Goal: Transaction & Acquisition: Download file/media

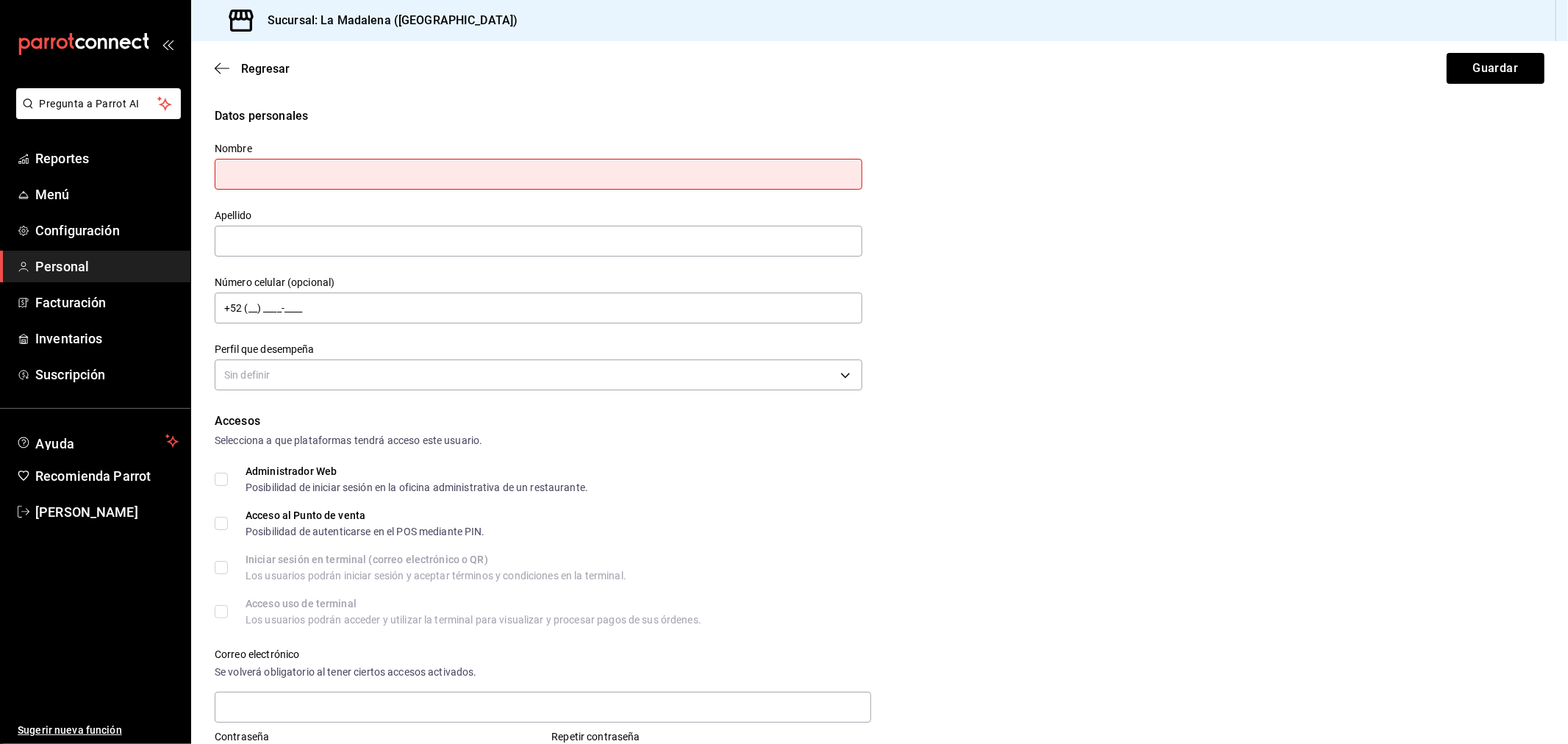
click at [96, 265] on span "Personal" at bounding box center [106, 266] width 143 height 20
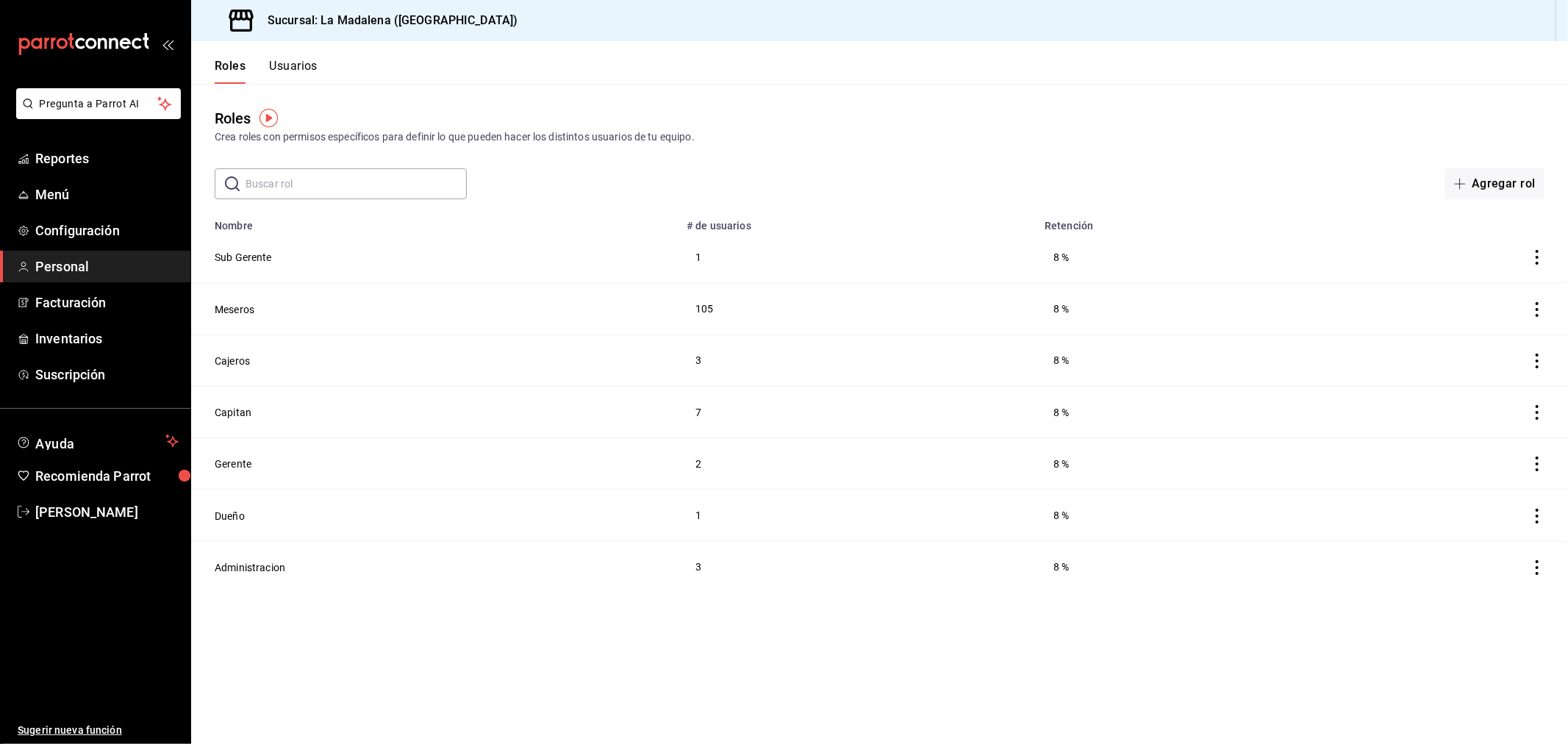
click at [953, 246] on td "1" at bounding box center [856, 257] width 358 height 51
click at [111, 204] on span "Menú" at bounding box center [106, 195] width 143 height 20
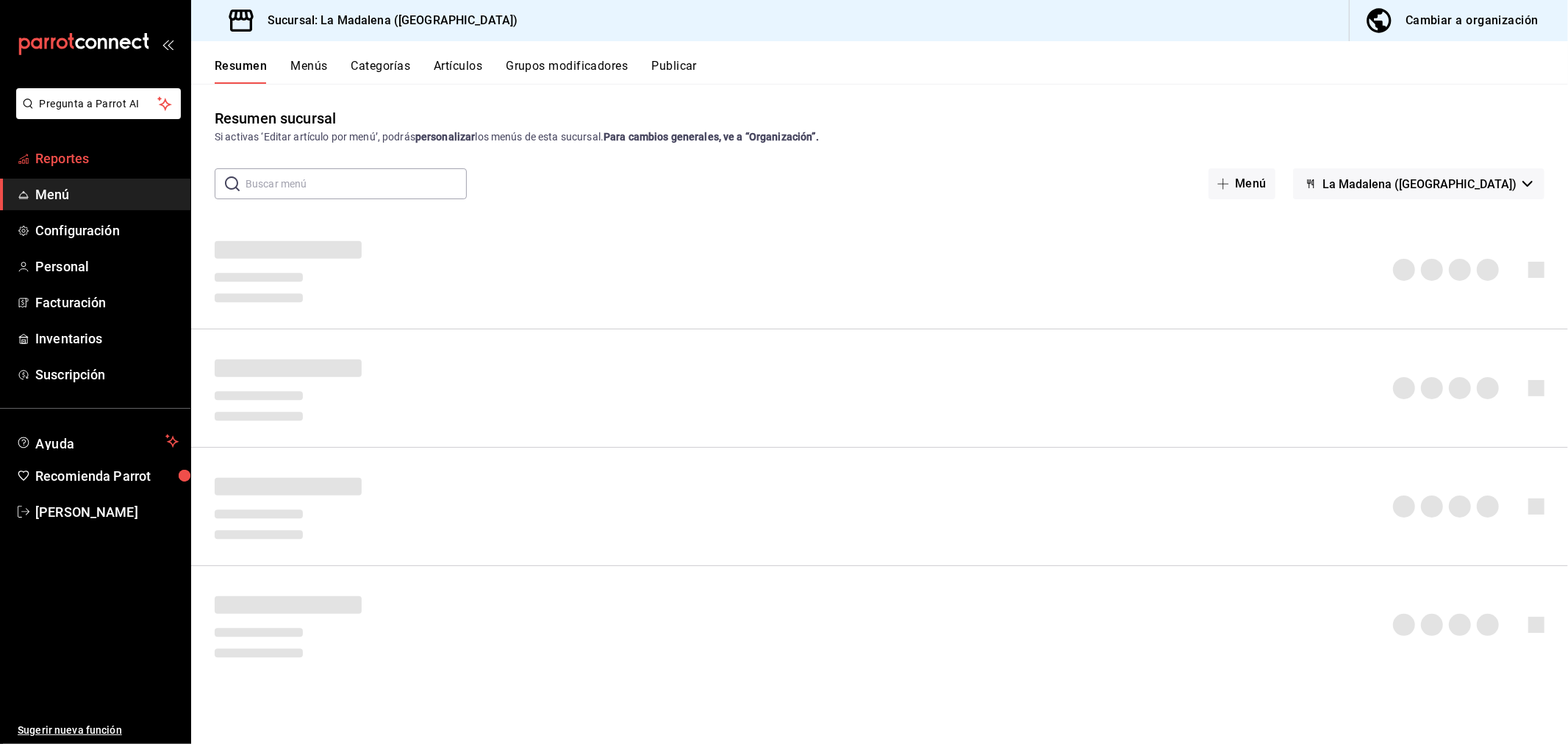
click at [90, 165] on span "Reportes" at bounding box center [106, 158] width 143 height 20
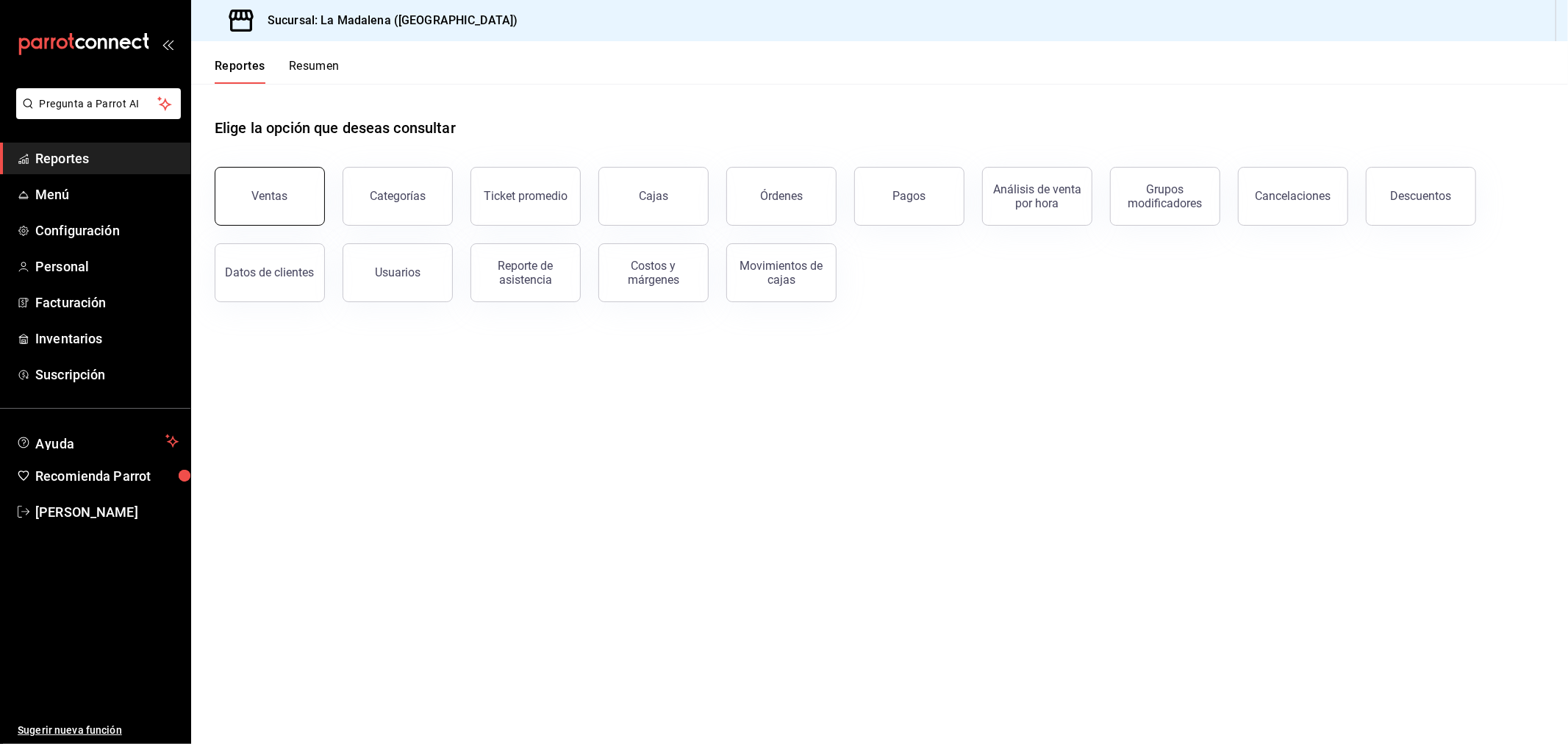
click at [305, 188] on button "Ventas" at bounding box center [269, 195] width 110 height 58
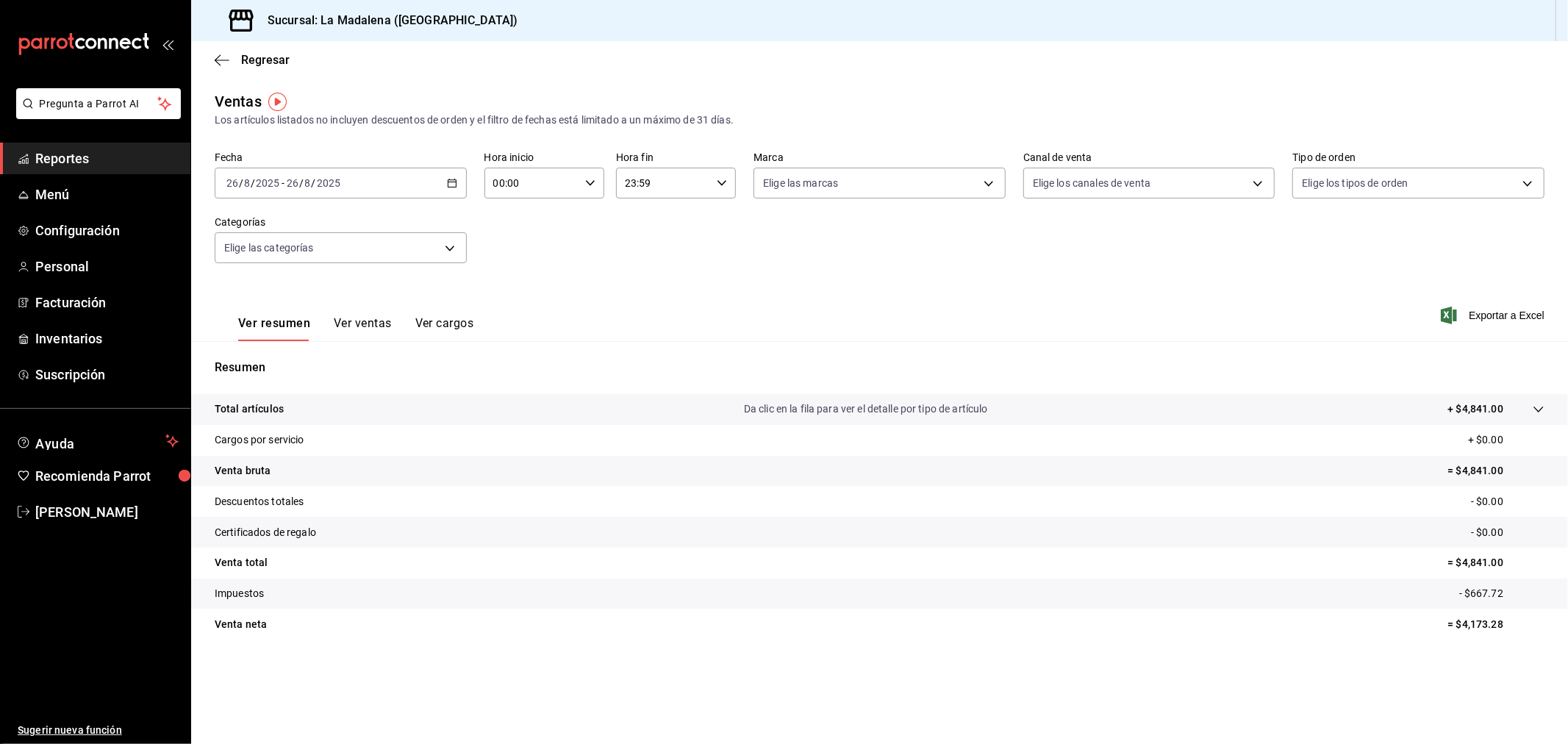
click at [546, 195] on input "00:00" at bounding box center [532, 183] width 95 height 30
click at [524, 244] on span "10" at bounding box center [515, 247] width 37 height 11
type input "10:00"
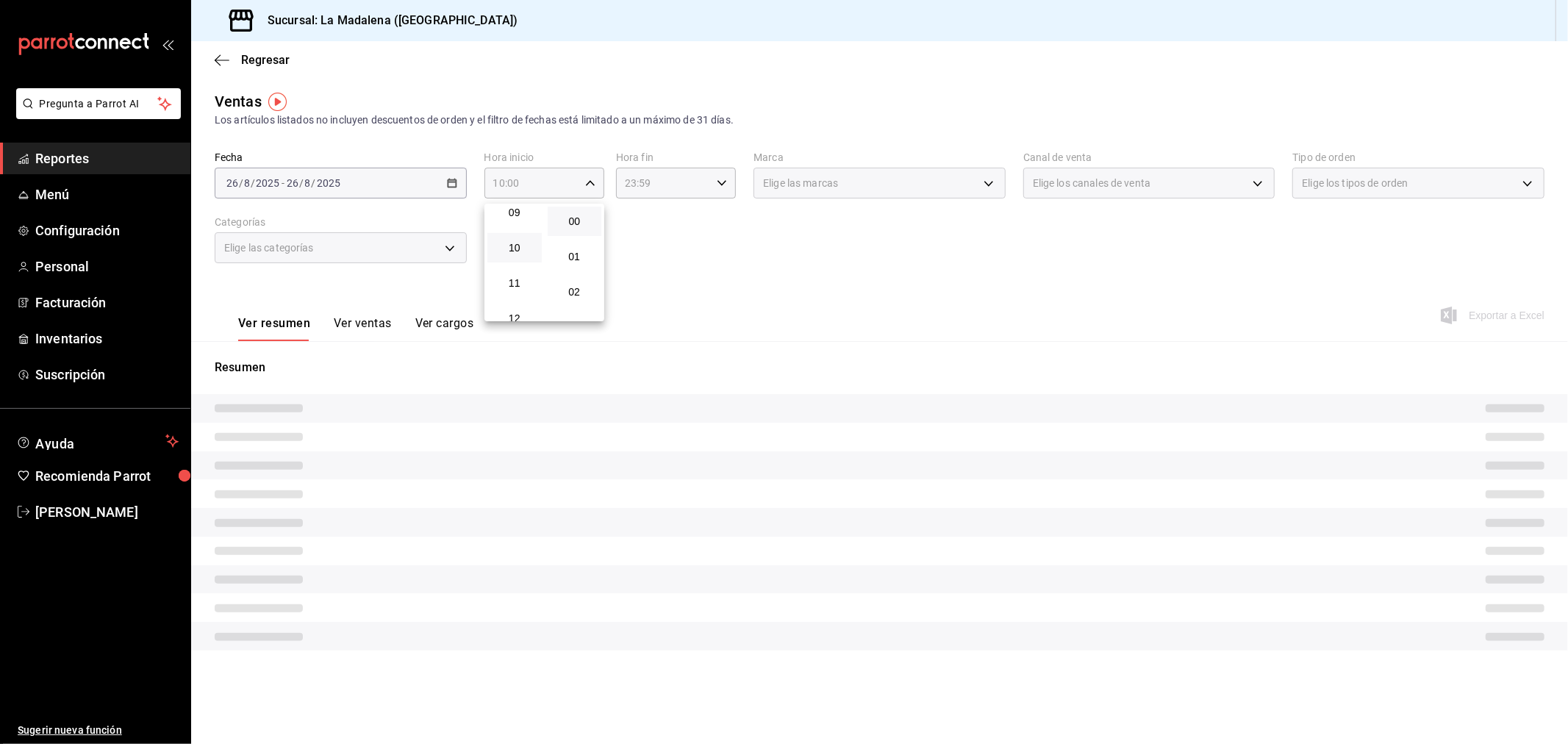
click at [648, 187] on div at bounding box center [784, 372] width 1568 height 744
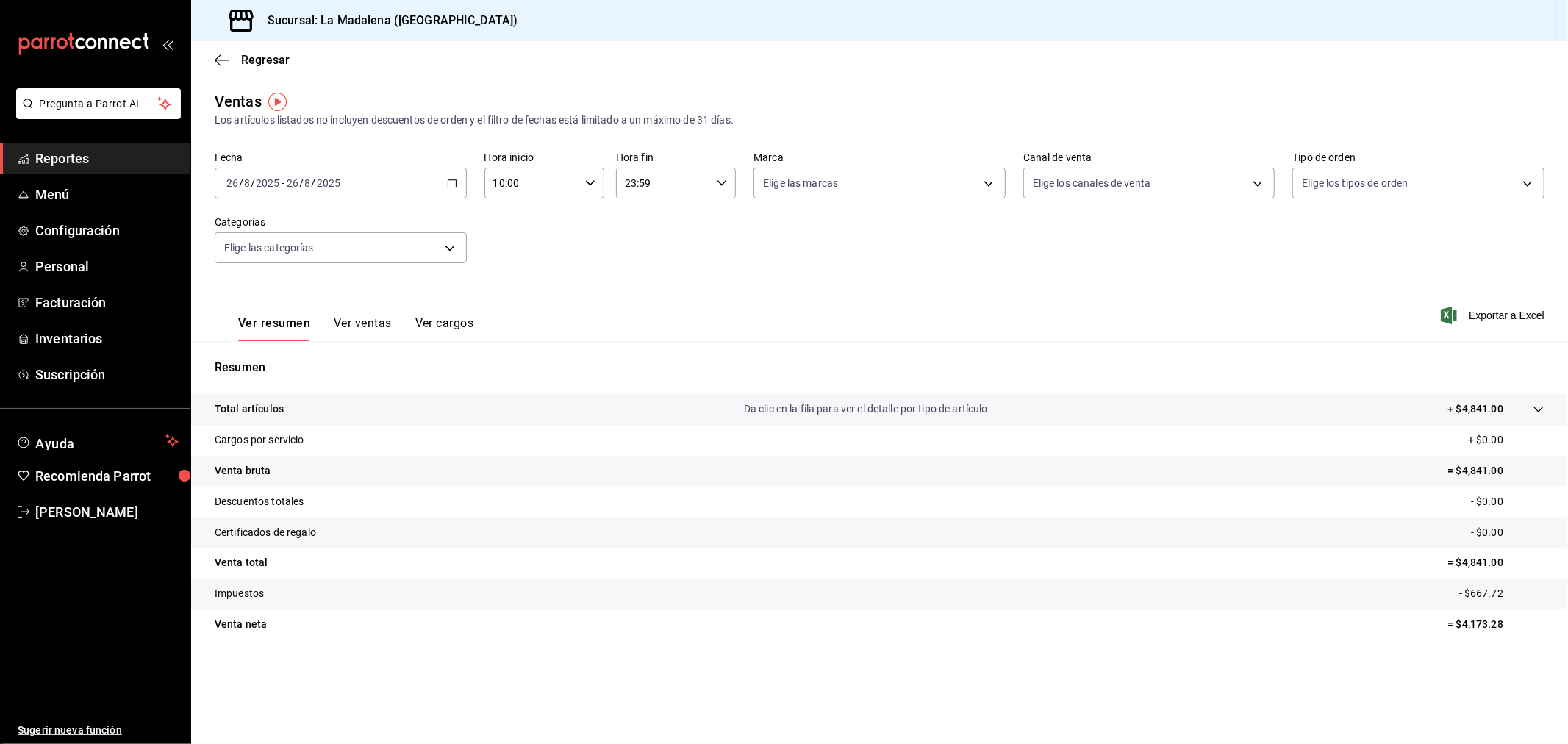
click at [648, 187] on input "23:59" at bounding box center [664, 183] width 95 height 30
click at [652, 276] on span "04" at bounding box center [646, 280] width 37 height 11
type input "04:59"
click at [566, 248] on div at bounding box center [784, 372] width 1568 height 744
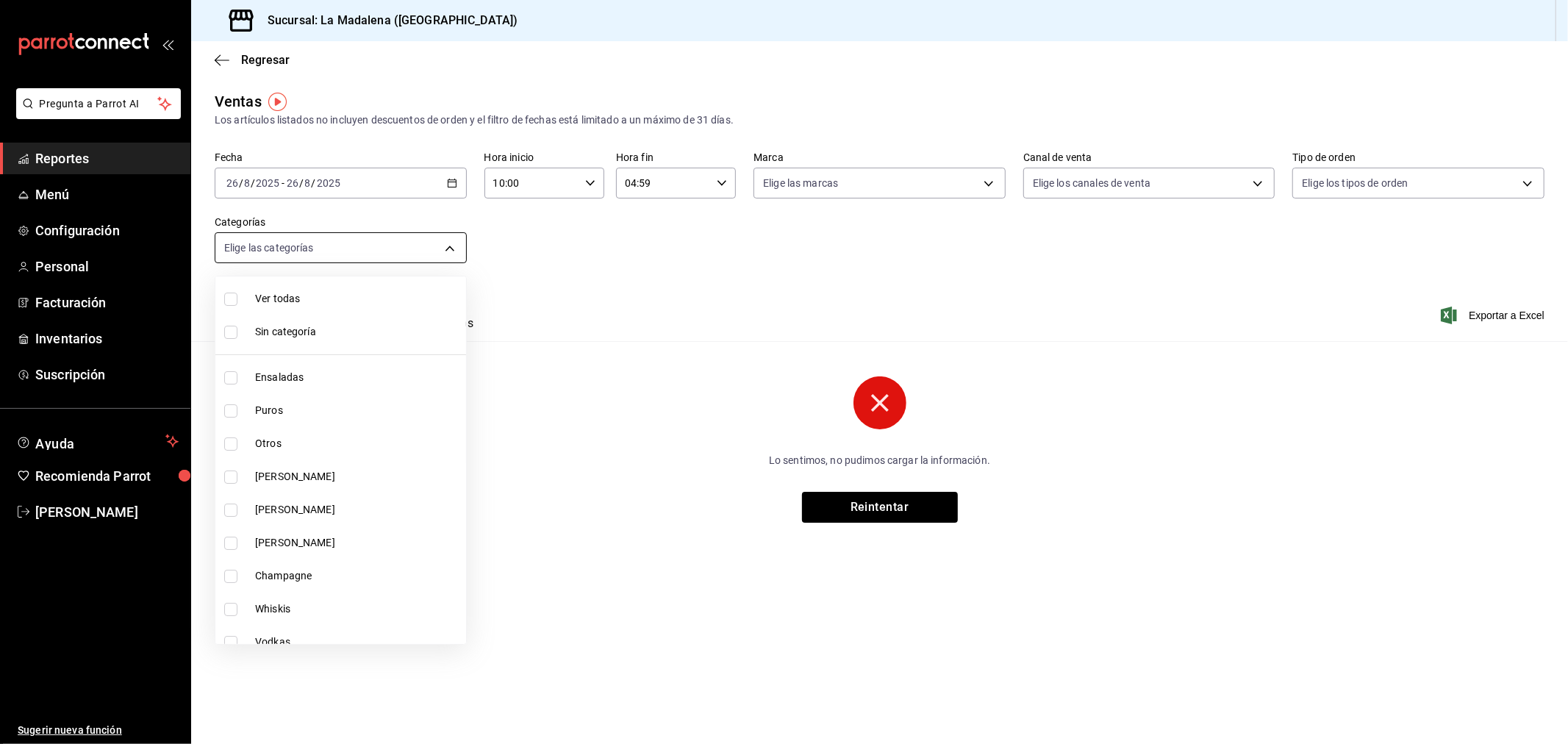
click at [443, 247] on body "Pregunta a Parrot AI Reportes Menú Configuración Personal Facturación Inventari…" at bounding box center [784, 372] width 1568 height 744
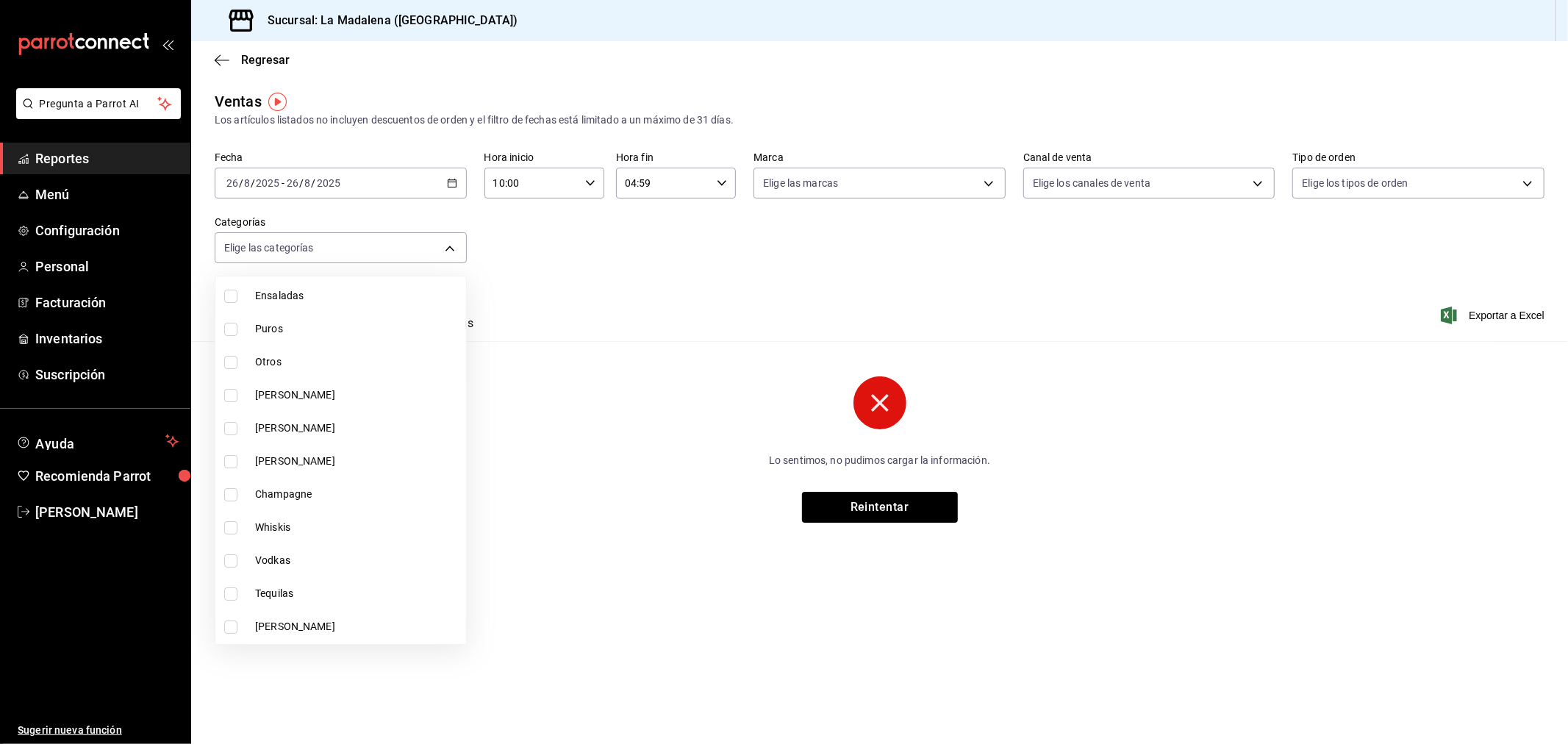
click at [368, 300] on span "Ensaladas" at bounding box center [358, 297] width 205 height 16
type input "2090f425-4f83-43b7-8a5b-a268cdb56233"
checkbox input "true"
click at [355, 355] on span "Otros" at bounding box center [358, 362] width 205 height 16
type input "2090f425-4f83-43b7-8a5b-a268cdb56233,6055b79d-9dea-4f9b-9d39-5257a0072c3a"
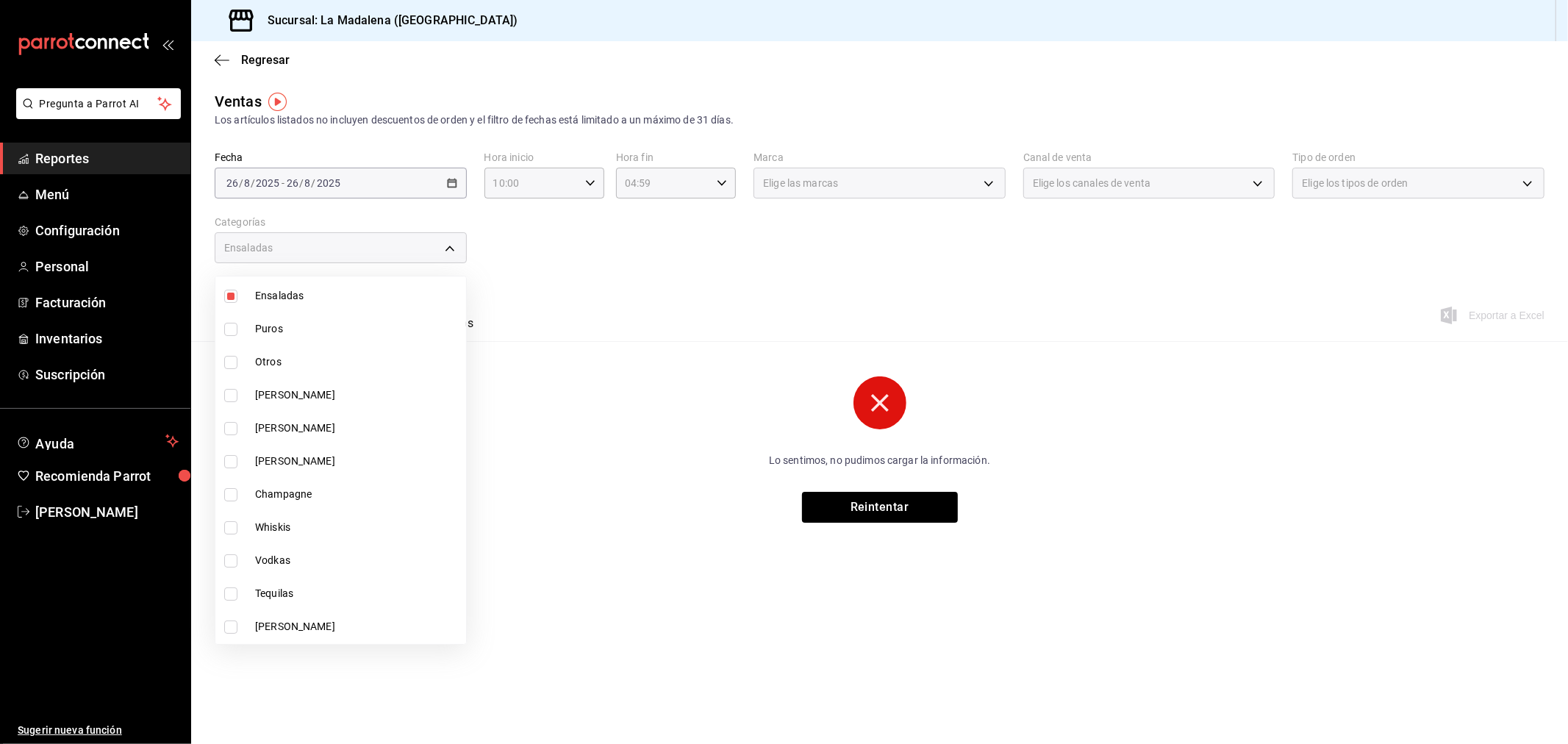
checkbox input "true"
click at [335, 420] on li "Sopas Y Cremas" at bounding box center [341, 431] width 251 height 33
type input "2090f425-4f83-43b7-8a5b-a268cdb56233,6055b79d-9dea-4f9b-9d39-5257a0072c3a,fa29e…"
checkbox input "true"
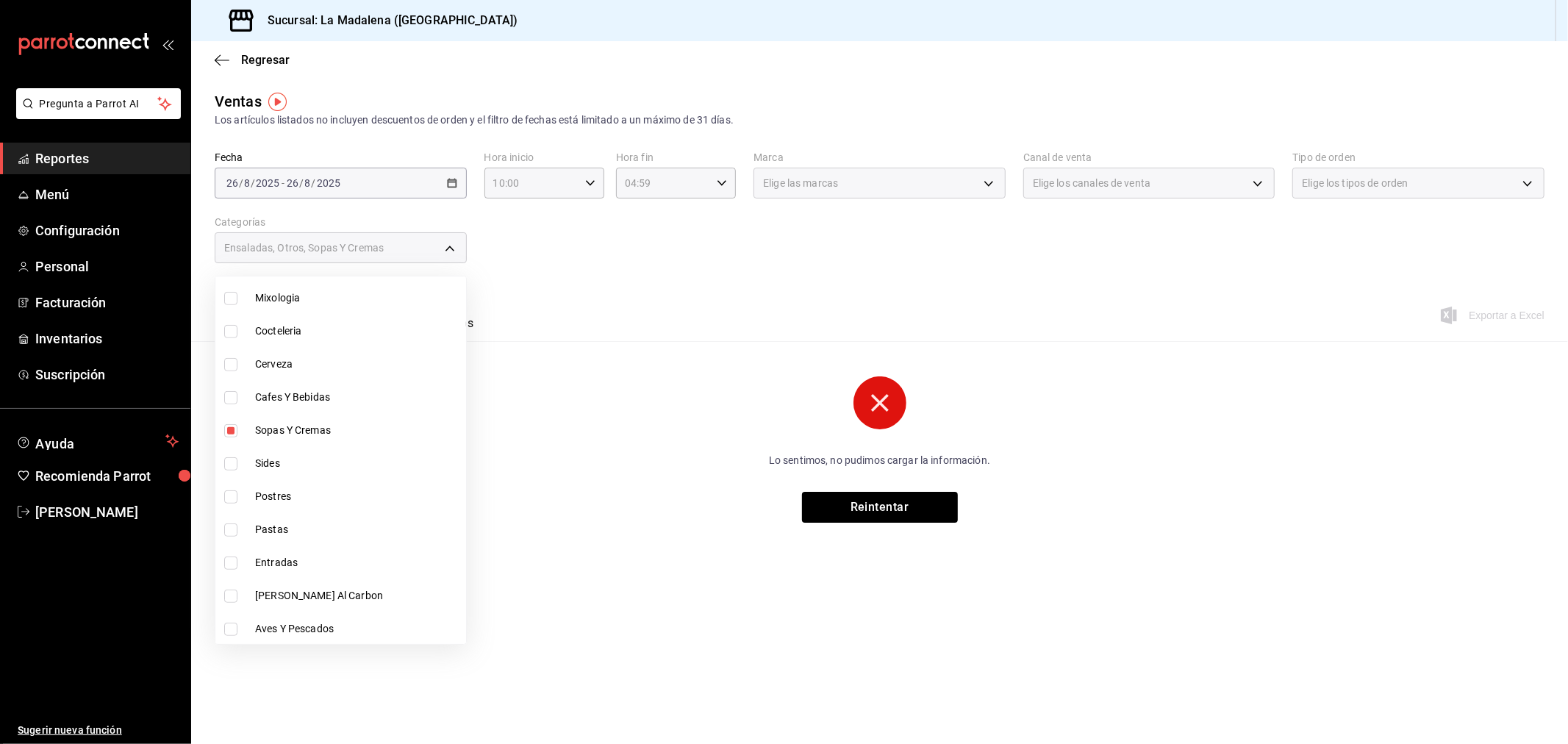
click at [318, 475] on li "Sides" at bounding box center [341, 464] width 251 height 33
type input "2090f425-4f83-43b7-8a5b-a268cdb56233,6055b79d-9dea-4f9b-9d39-5257a0072c3a,fa29e…"
checkbox input "true"
click at [313, 500] on span "Postres" at bounding box center [358, 497] width 205 height 16
type input "2090f425-4f83-43b7-8a5b-a268cdb56233,6055b79d-9dea-4f9b-9d39-5257a0072c3a,fa29e…"
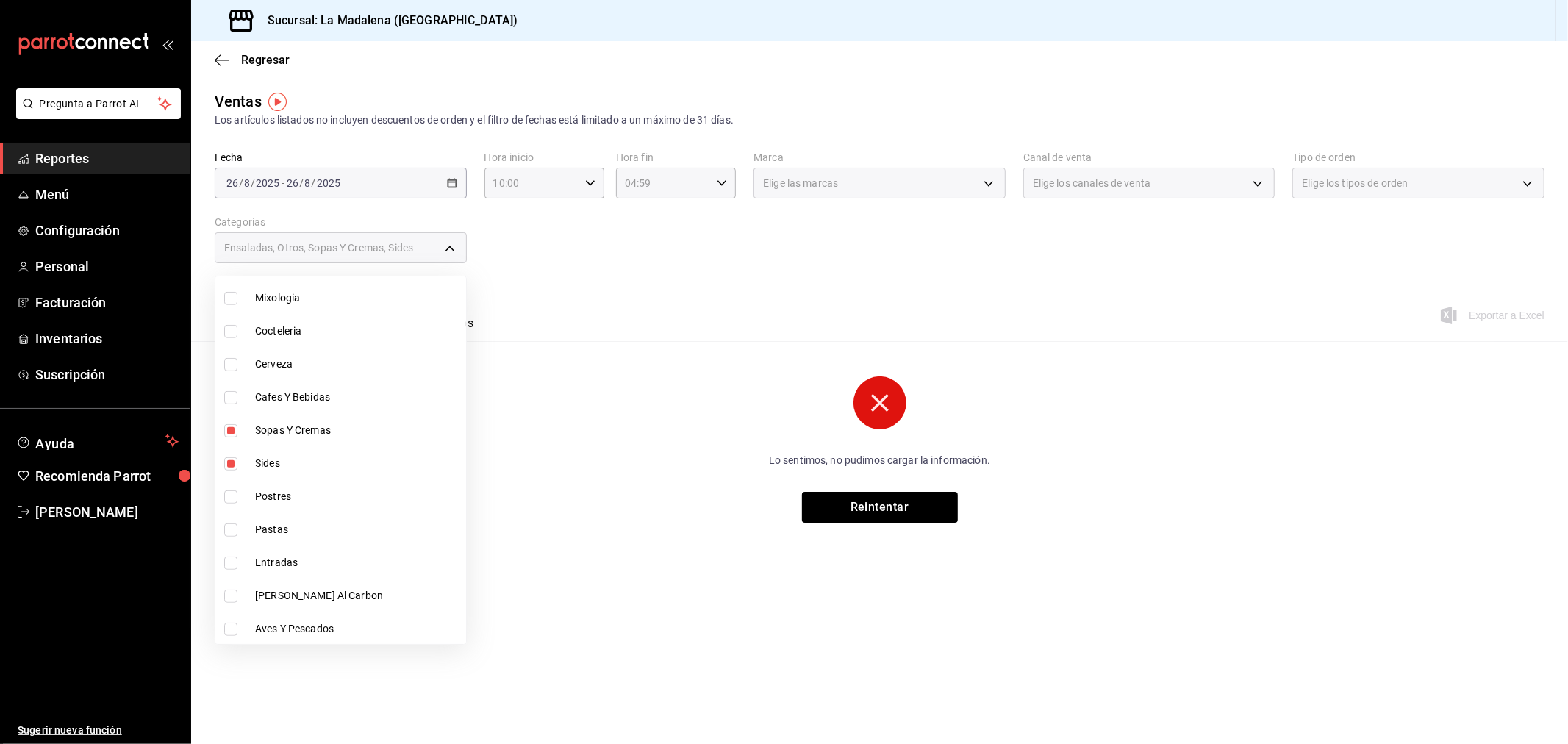
checkbox input "true"
click at [309, 528] on span "Pastas" at bounding box center [358, 530] width 205 height 16
type input "2090f425-4f83-43b7-8a5b-a268cdb56233,6055b79d-9dea-4f9b-9d39-5257a0072c3a,fa29e…"
checkbox input "true"
click at [306, 556] on span "Entradas" at bounding box center [358, 563] width 205 height 16
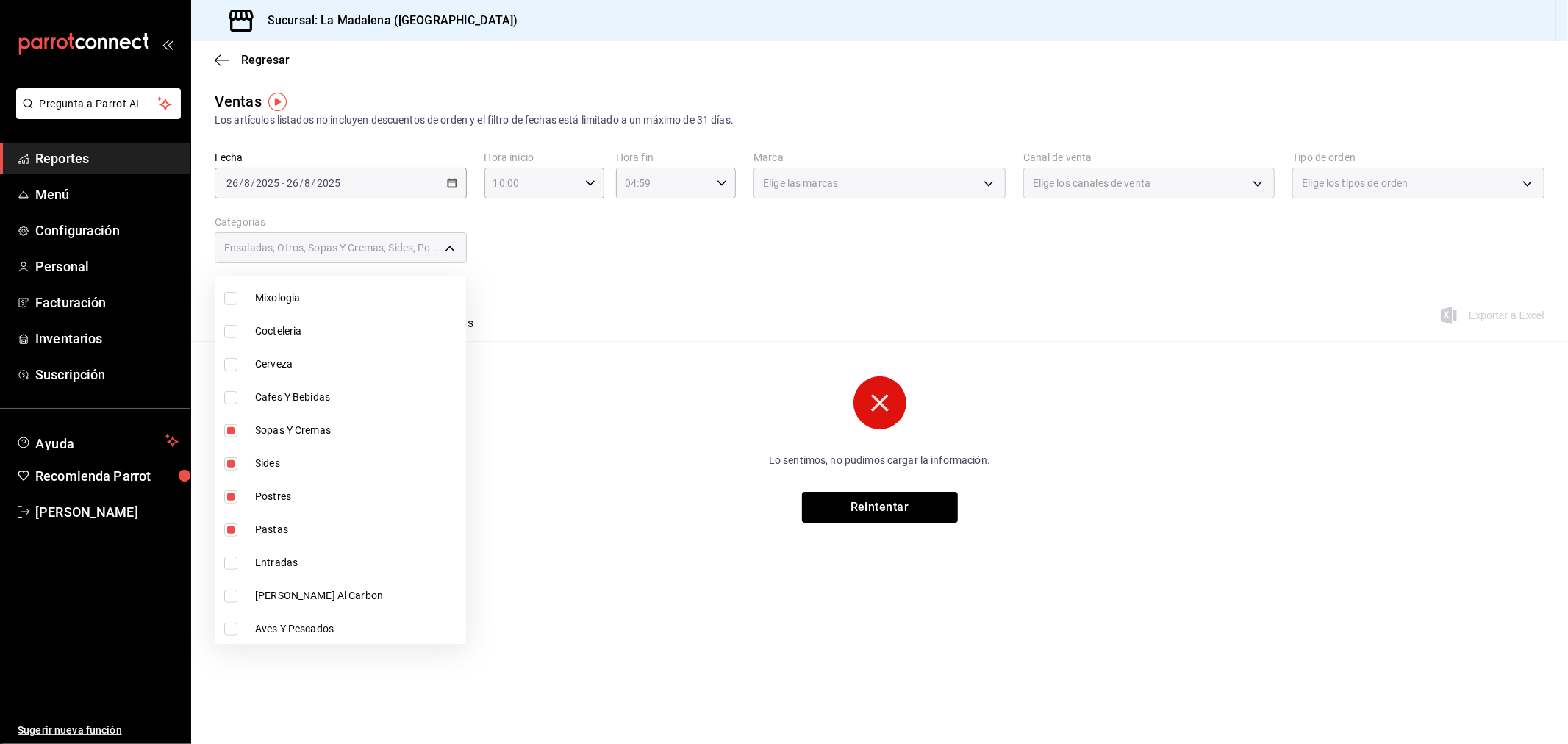
type input "2090f425-4f83-43b7-8a5b-a268cdb56233,6055b79d-9dea-4f9b-9d39-5257a0072c3a,fa29e…"
checkbox input "true"
click at [310, 589] on span "Cortes Al Carbon" at bounding box center [358, 596] width 205 height 16
type input "2090f425-4f83-43b7-8a5b-a268cdb56233,6055b79d-9dea-4f9b-9d39-5257a0072c3a,fa29e…"
checkbox input "true"
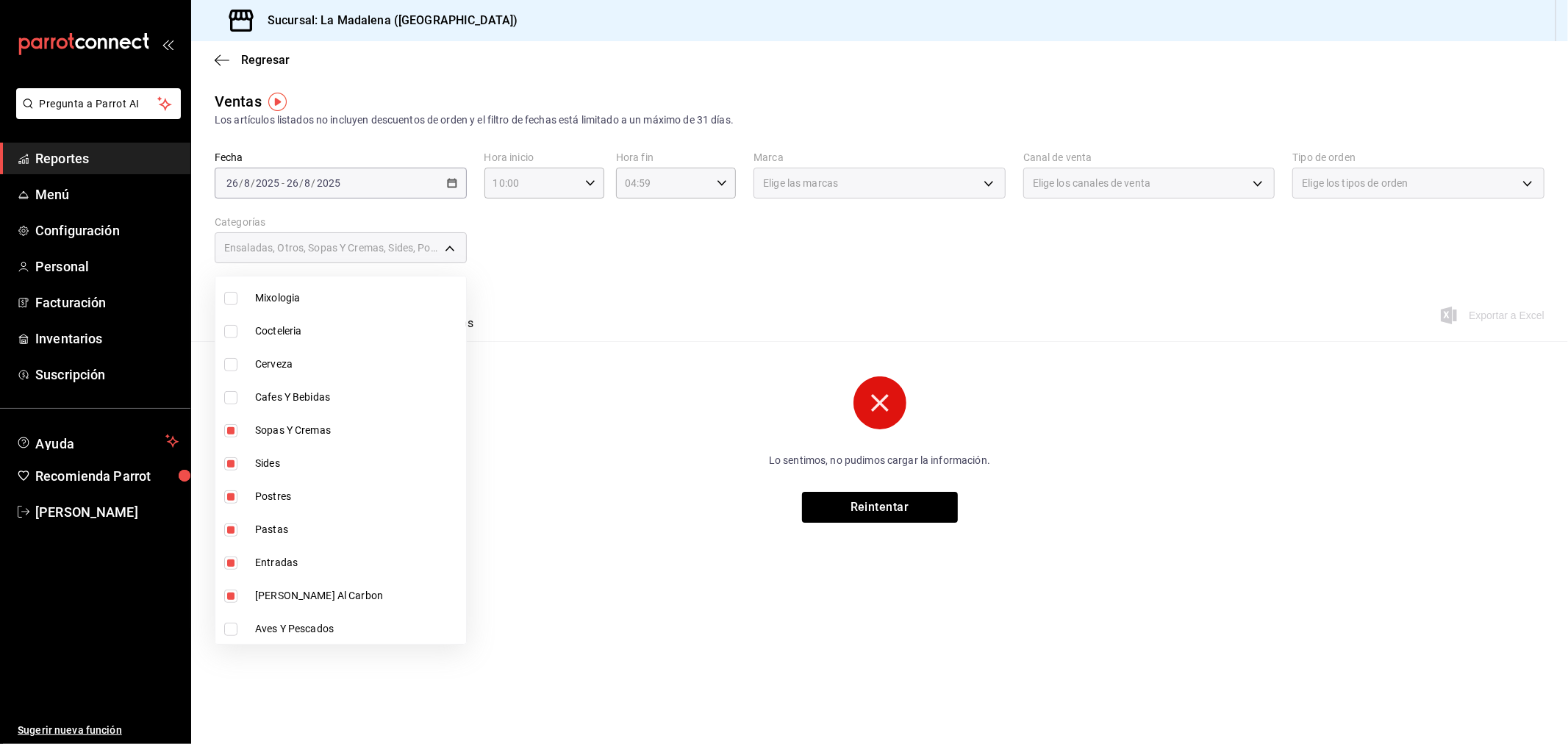
click at [312, 626] on span "Aves Y Pescados" at bounding box center [358, 629] width 205 height 16
type input "2090f425-4f83-43b7-8a5b-a268cdb56233,6055b79d-9dea-4f9b-9d39-5257a0072c3a,fa29e…"
checkbox input "true"
click at [471, 203] on div at bounding box center [784, 372] width 1568 height 744
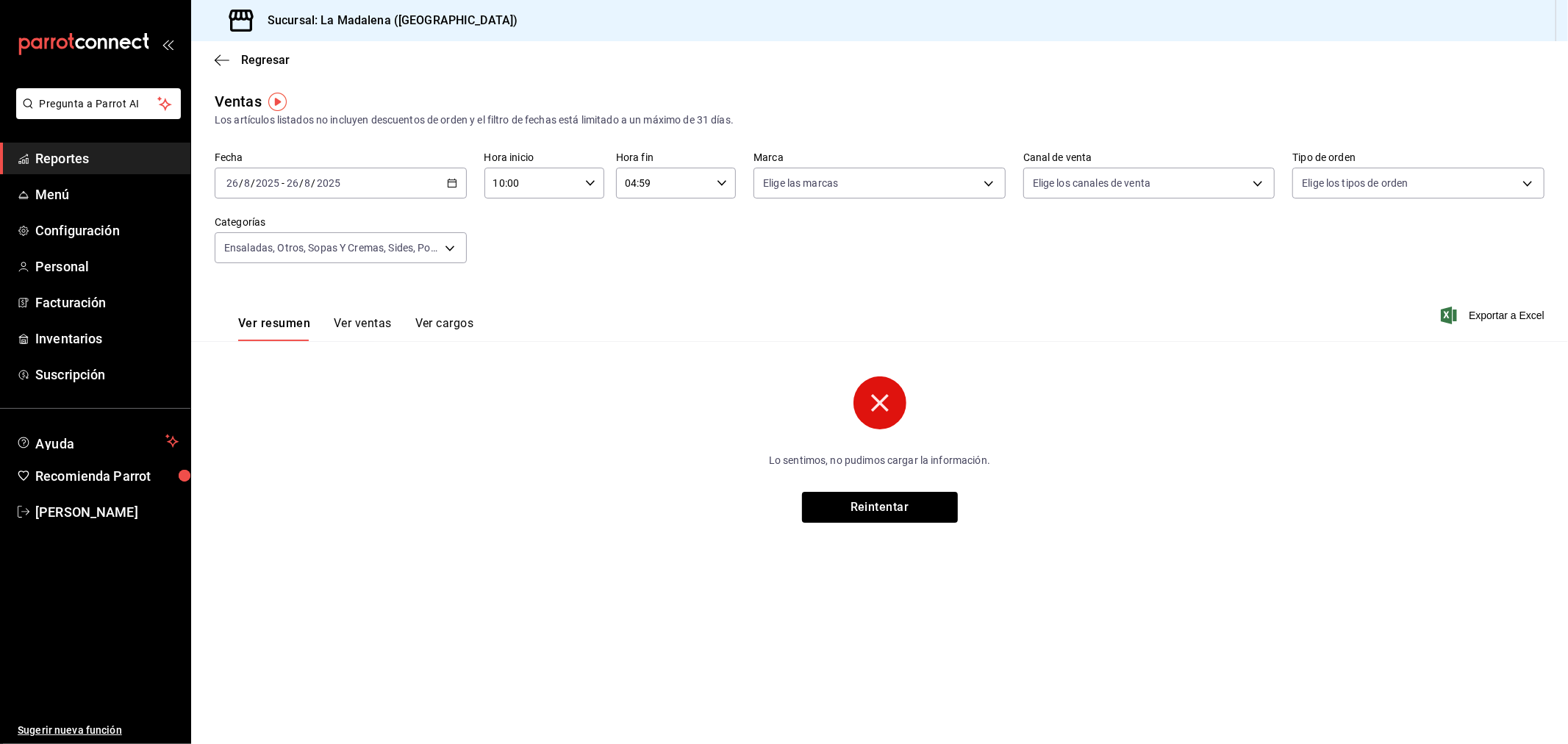
click at [459, 186] on div "2025-08-26 26 / 8 / 2025 - 2025-08-26 26 / 8 / 2025" at bounding box center [340, 182] width 252 height 31
click at [338, 372] on li "Rango de fechas" at bounding box center [284, 360] width 138 height 33
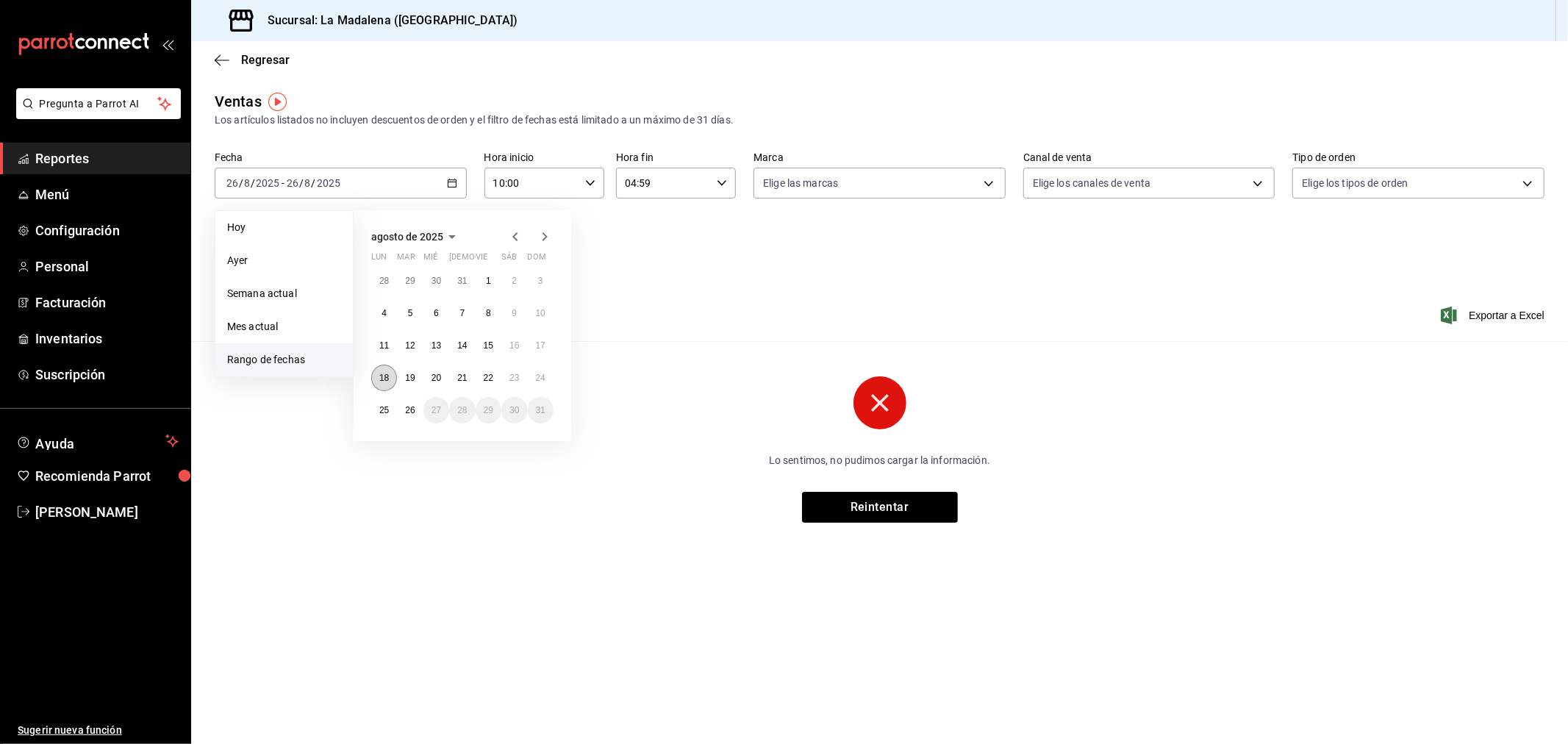
click at [392, 379] on button "18" at bounding box center [385, 378] width 26 height 26
click at [386, 406] on abbr "25" at bounding box center [384, 411] width 10 height 10
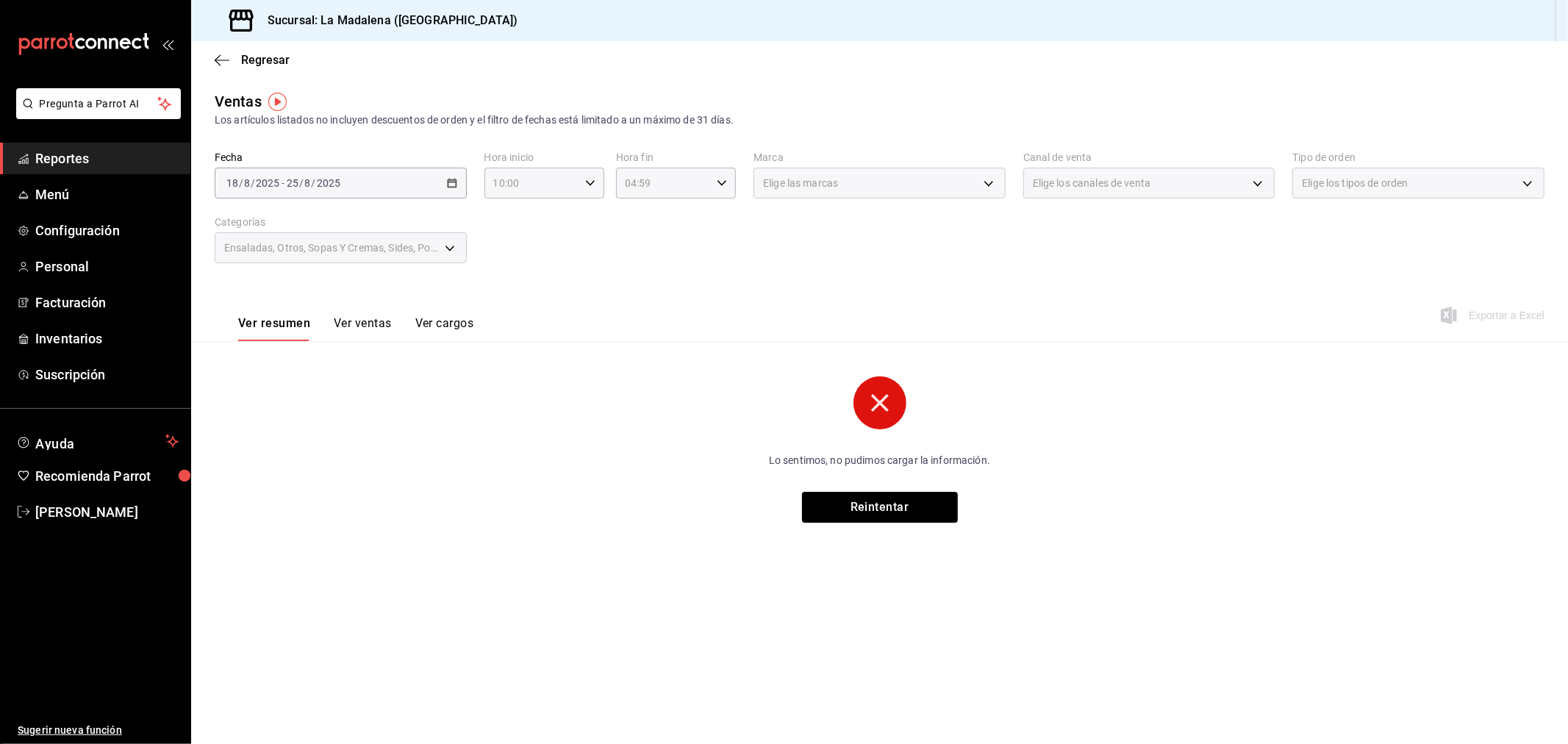
click at [344, 333] on button "Ver ventas" at bounding box center [363, 329] width 58 height 25
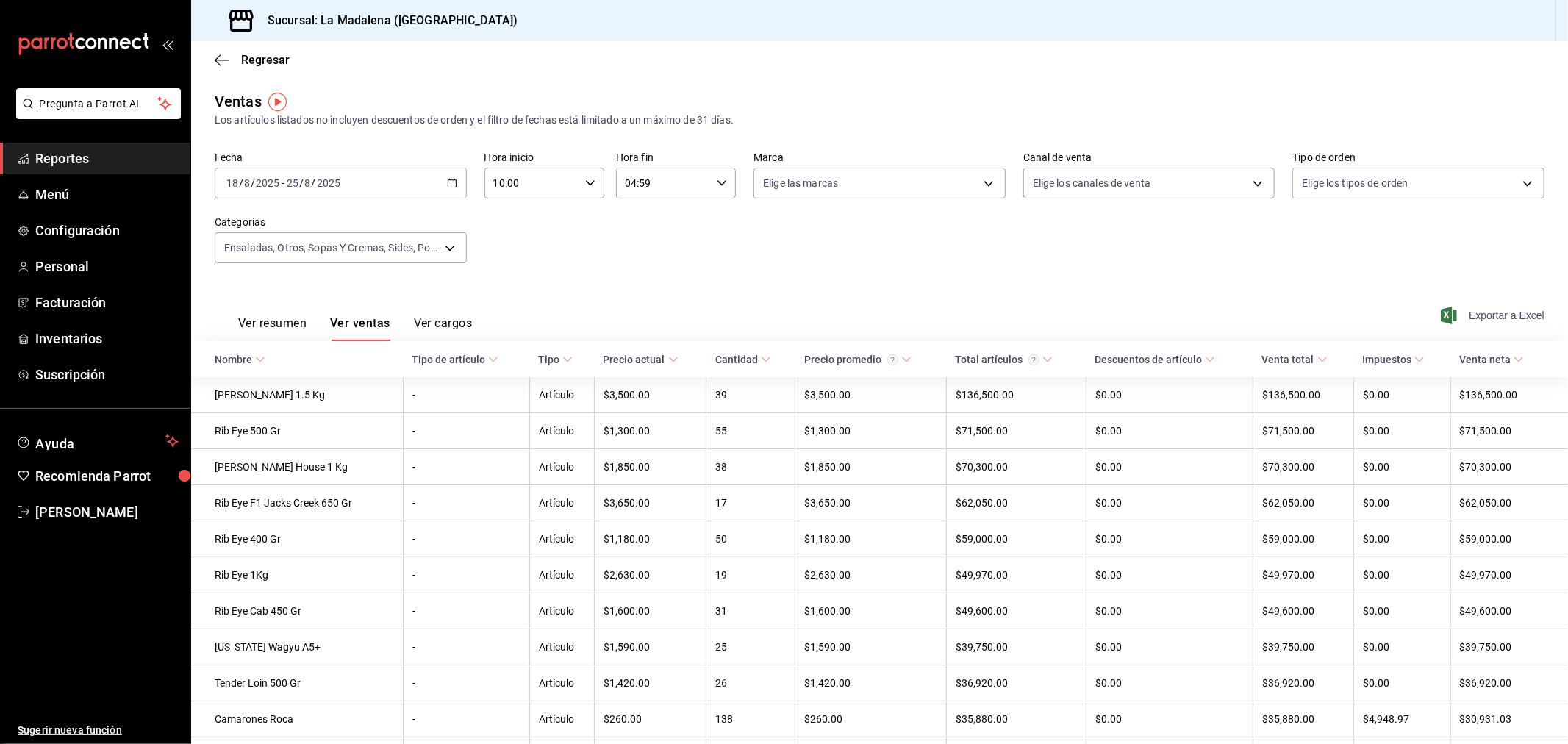
click at [1488, 311] on span "Exportar a Excel" at bounding box center [1495, 316] width 101 height 17
